Goal: Information Seeking & Learning: Learn about a topic

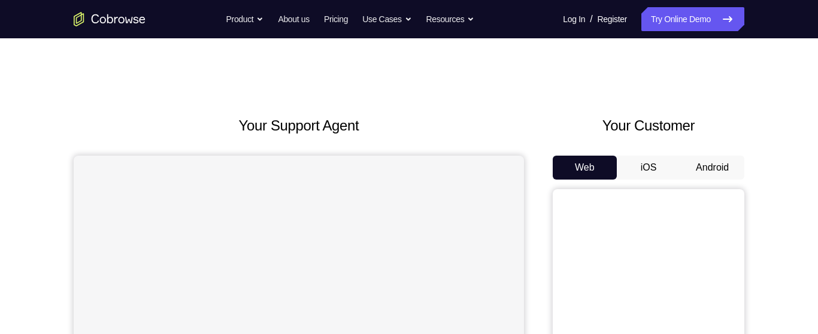
click at [696, 167] on button "Android" at bounding box center [712, 168] width 64 height 24
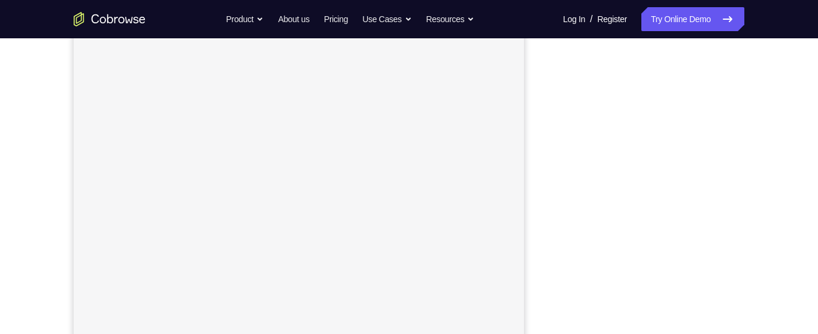
scroll to position [216, 0]
